Goal: Task Accomplishment & Management: Manage account settings

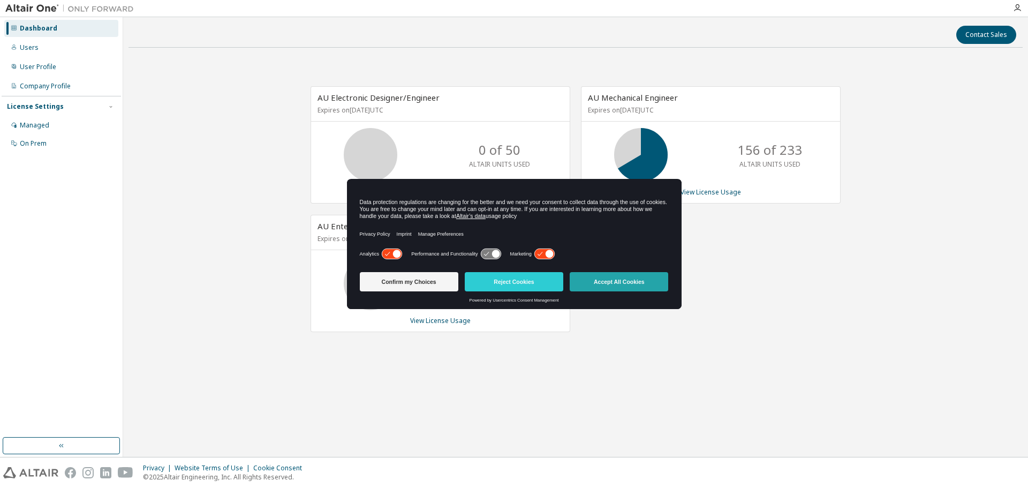
click at [583, 285] on button "Accept All Cookies" at bounding box center [618, 281] width 98 height 19
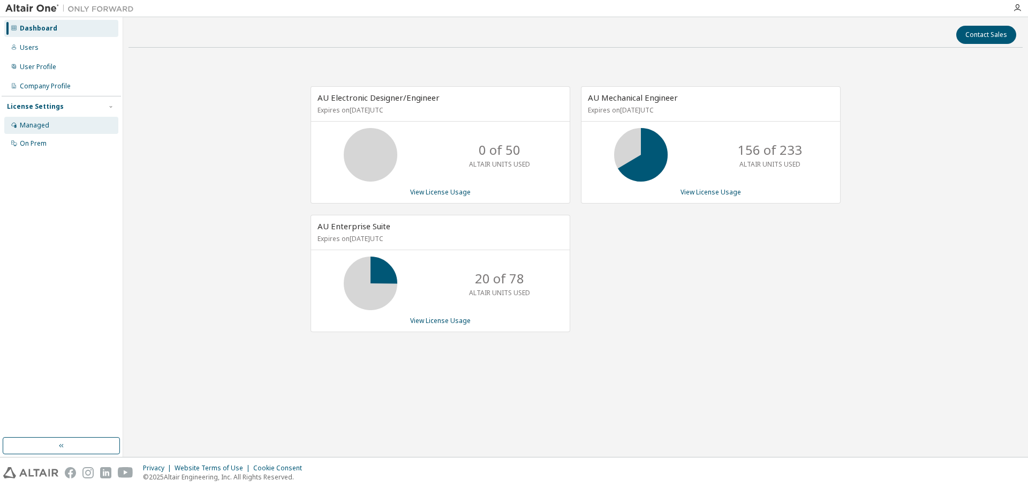
click at [33, 133] on div "Managed" at bounding box center [61, 125] width 114 height 17
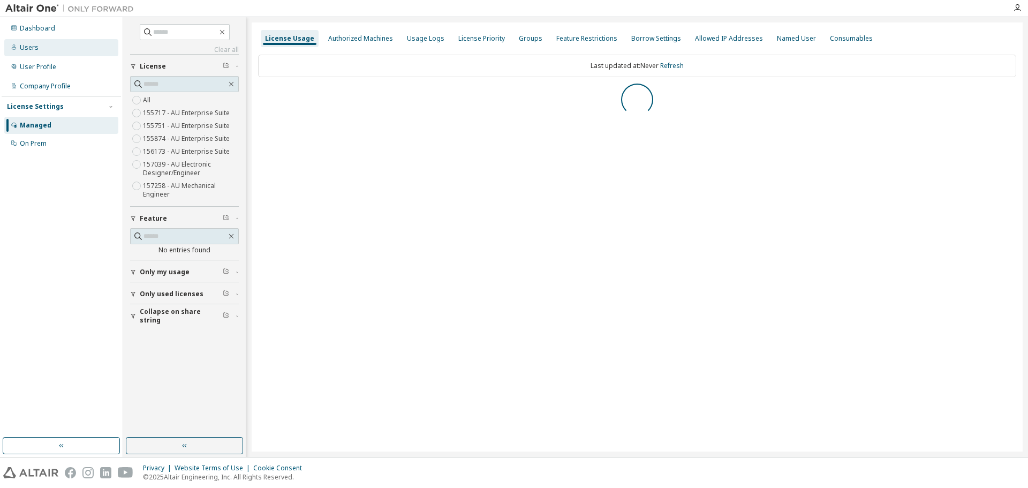
click at [33, 50] on div "Users" at bounding box center [29, 47] width 19 height 9
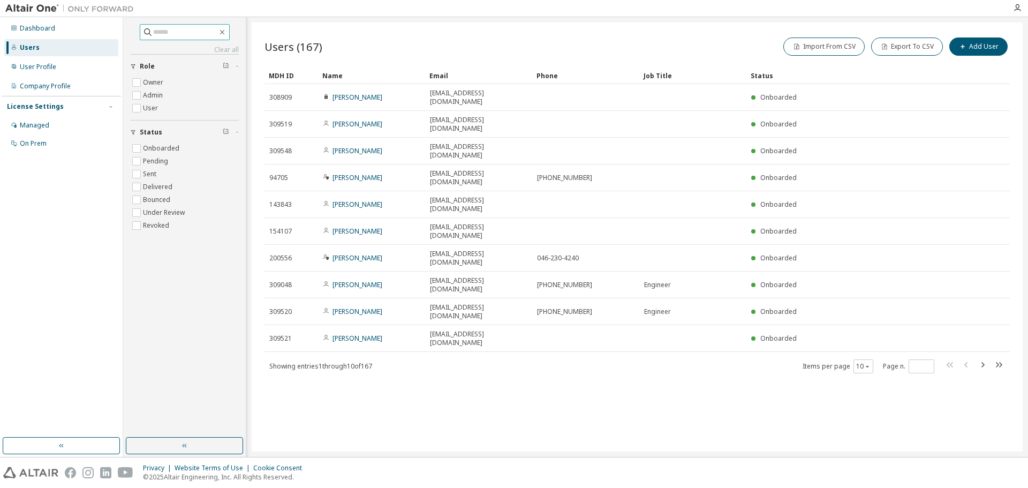
click at [192, 29] on input "text" at bounding box center [185, 32] width 64 height 11
type input "*"
type input "******"
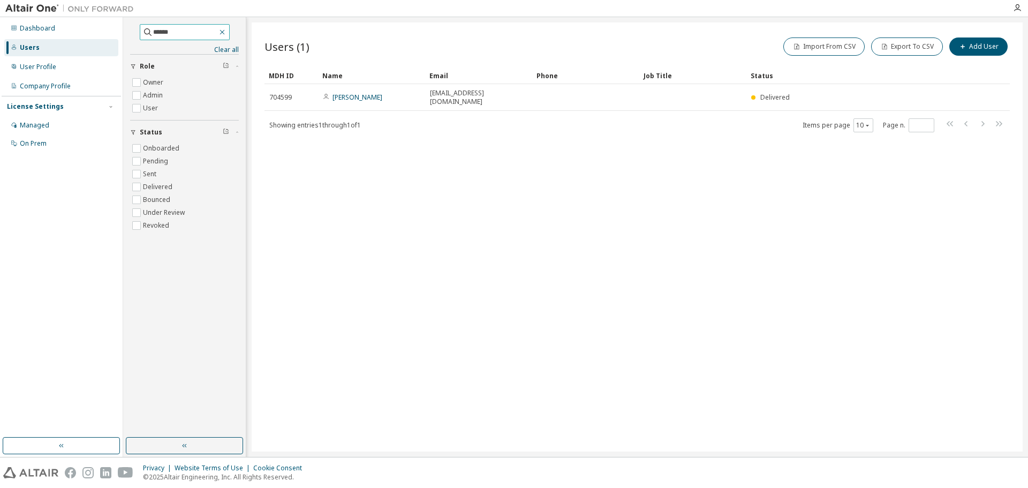
click at [226, 33] on icon "button" at bounding box center [222, 32] width 9 height 9
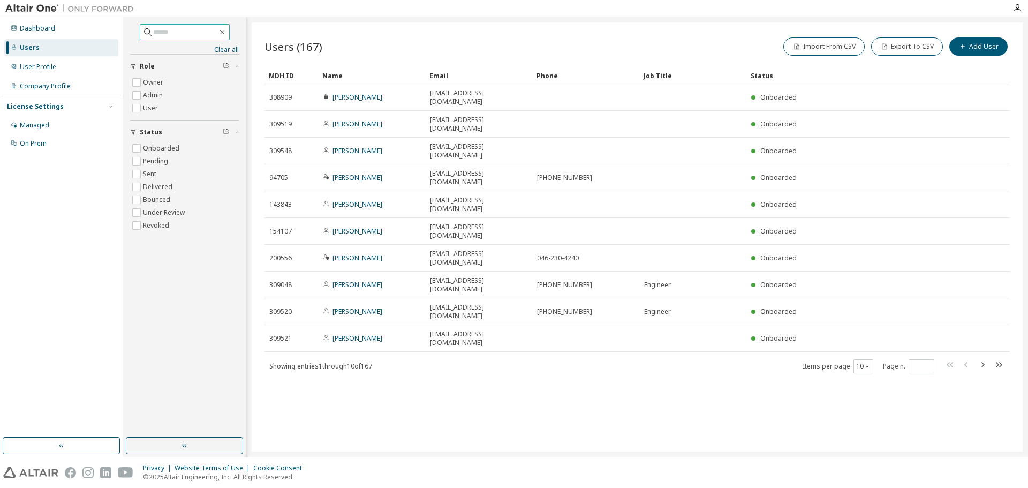
click at [686, 351] on div "Users (167) Import From CSV Export To CSV Add User Clear Load Save Save As Fiel…" at bounding box center [637, 236] width 771 height 429
click at [187, 31] on input "text" at bounding box center [185, 32] width 64 height 11
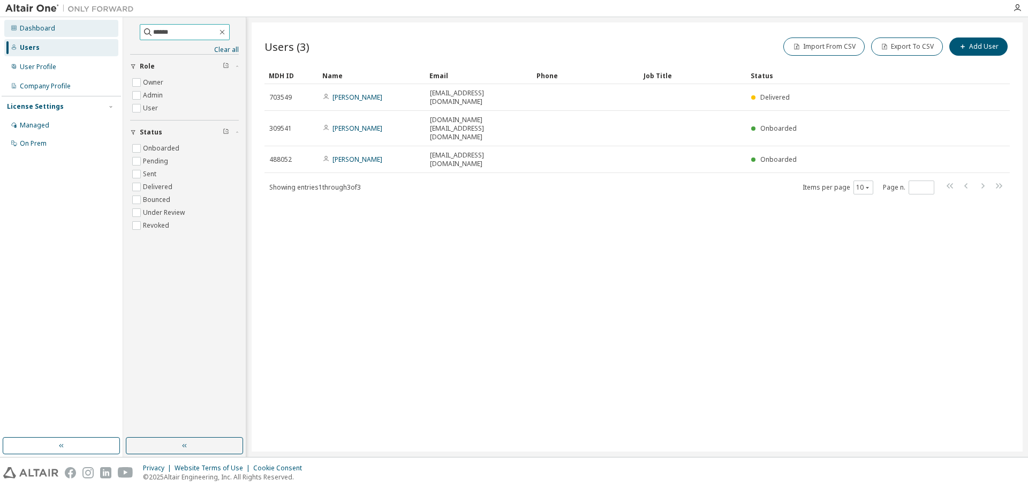
drag, startPoint x: 178, startPoint y: 31, endPoint x: 112, endPoint y: 31, distance: 66.4
click at [112, 31] on div "Dashboard Users User Profile Company Profile License Settings Managed On Prem *…" at bounding box center [514, 236] width 1028 height 439
type input "*****"
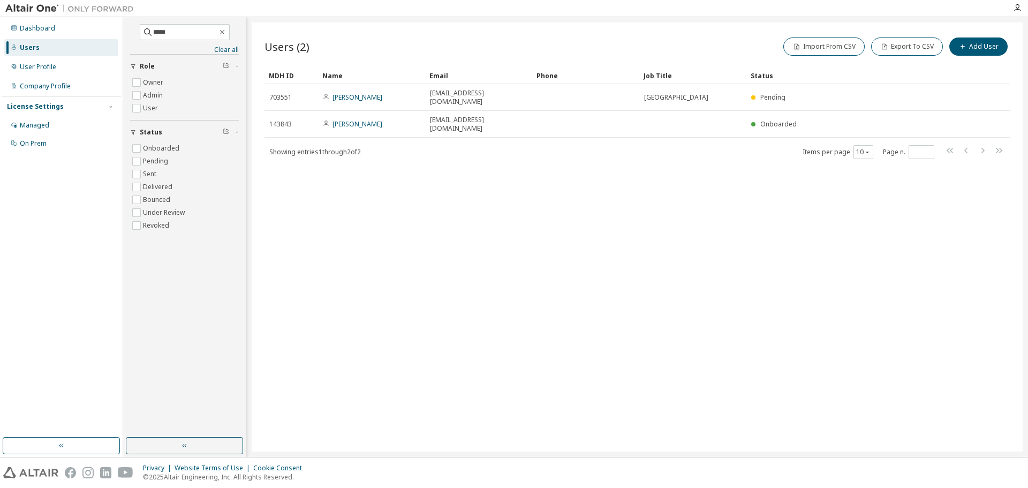
click at [452, 278] on div "Users (2) Import From CSV Export To CSV Add User Clear Load Save Save As Field …" at bounding box center [637, 236] width 771 height 429
